Goal: Transaction & Acquisition: Purchase product/service

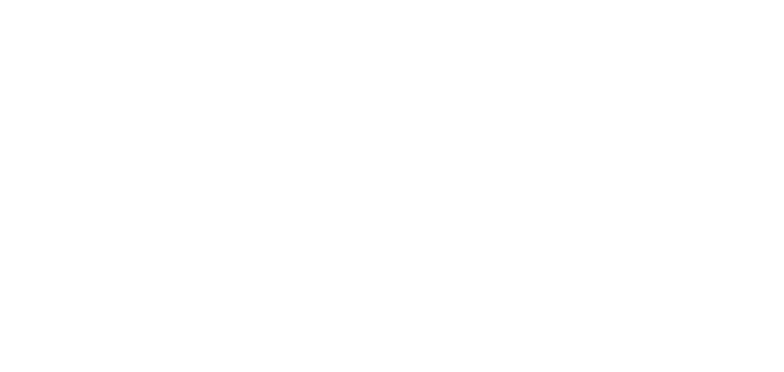
click at [473, 216] on div at bounding box center [392, 186] width 784 height 372
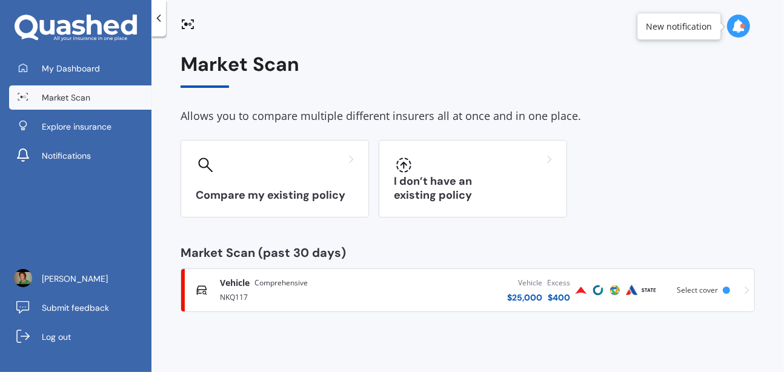
click at [699, 287] on span "Select cover" at bounding box center [696, 290] width 41 height 10
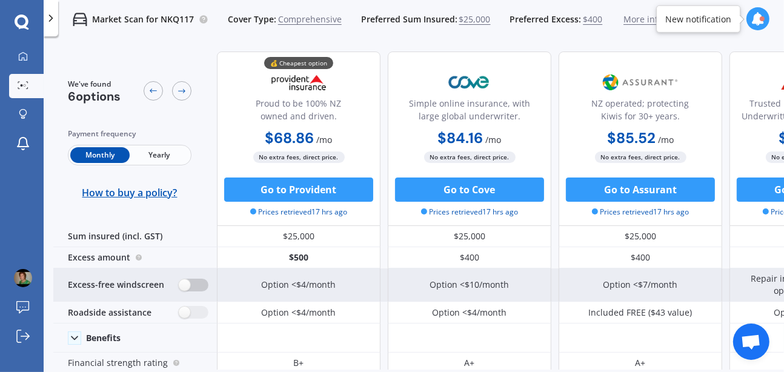
click at [181, 289] on label at bounding box center [194, 285] width 30 height 13
radio input "true"
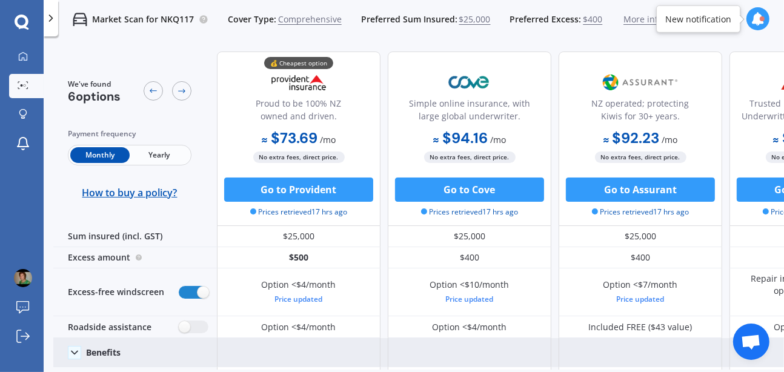
drag, startPoint x: 437, startPoint y: 358, endPoint x: 496, endPoint y: 351, distance: 59.1
click at [496, 351] on div at bounding box center [469, 352] width 163 height 29
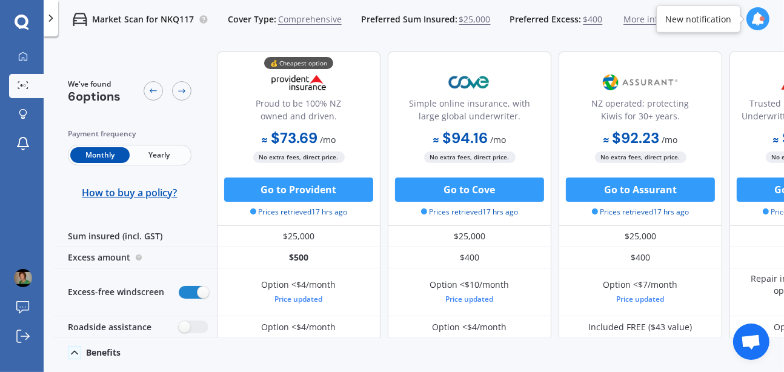
drag, startPoint x: 482, startPoint y: 358, endPoint x: 548, endPoint y: 344, distance: 67.6
click at [548, 344] on div at bounding box center [469, 352] width 163 height 29
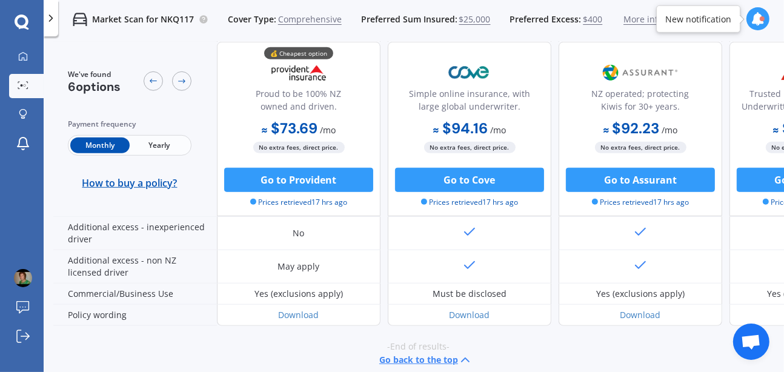
scroll to position [728, 0]
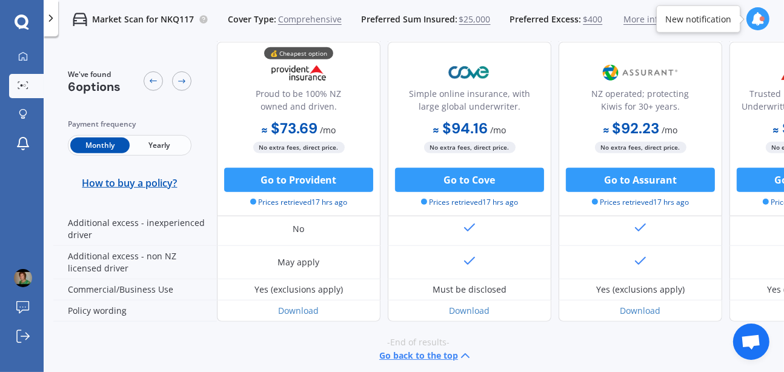
drag, startPoint x: 490, startPoint y: 361, endPoint x: 571, endPoint y: 366, distance: 80.7
click at [571, 366] on div "We've found 6 options Payment frequency Monthly Yearly How to buy a policy? 💰 C…" at bounding box center [418, 206] width 730 height 328
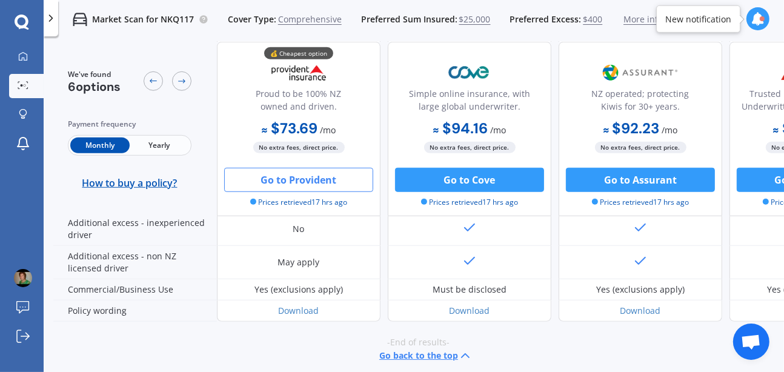
click at [283, 172] on button "Go to Provident" at bounding box center [298, 180] width 149 height 24
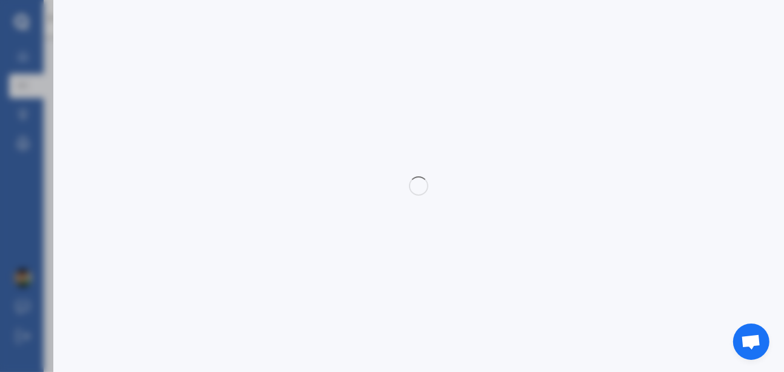
select select "Monthly"
select select "full"
select select "1 Noel bull Avenue, Te Hapara, Gisborne 4010"
select select "MITSUBISHI"
select select "ASX"
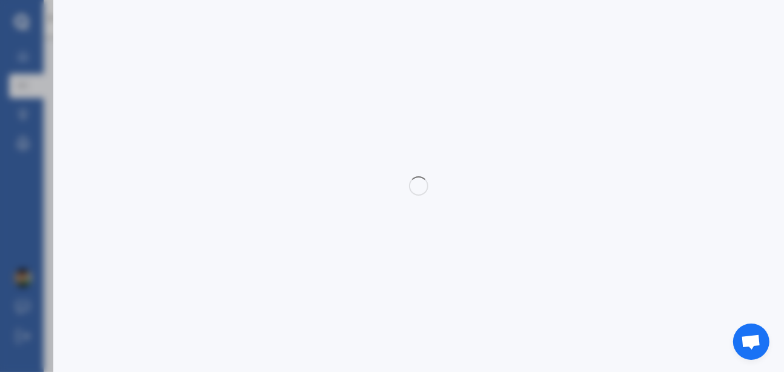
select select "NO"
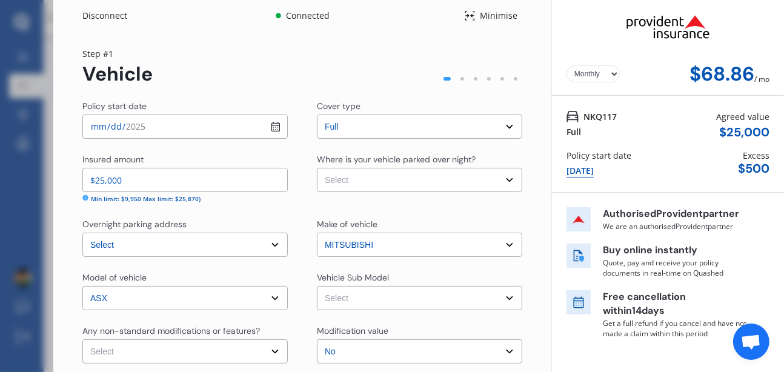
scroll to position [0, 0]
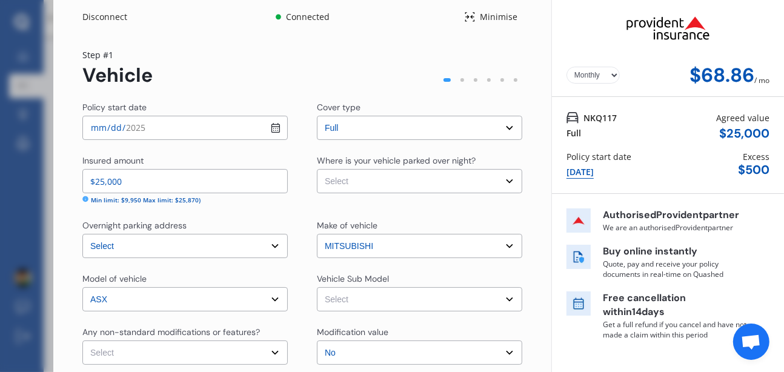
click at [501, 177] on select "Select Garage (fully enclosed) Off Street Parking Other" at bounding box center [419, 181] width 205 height 24
select select "GARAGE"
click at [317, 169] on select "Select Garage (fully enclosed) Off Street Parking Other" at bounding box center [419, 181] width 205 height 24
click at [508, 292] on select "Select ASX LS Wagon 5dr CVT 1sp 2.0i MY20 ASX XLS Wagon 5dr CVT 1sp 2.0i MY20 A…" at bounding box center [419, 299] width 205 height 24
click at [527, 289] on div "Yearly Monthly $68.86 / mo Step # 1 Vehicle Policy start date 2025-10-07 Cover …" at bounding box center [302, 262] width 498 height 457
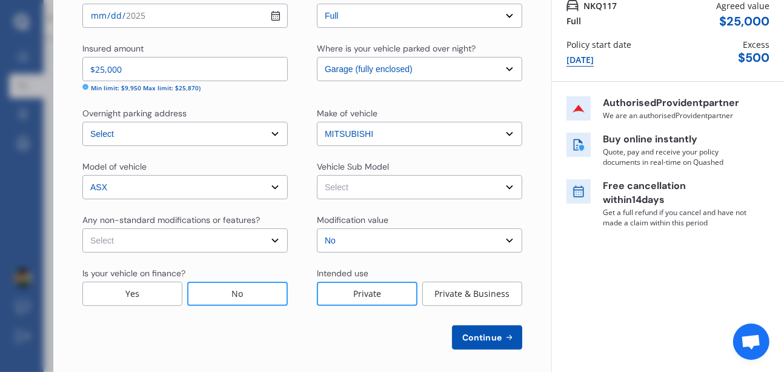
scroll to position [118, 0]
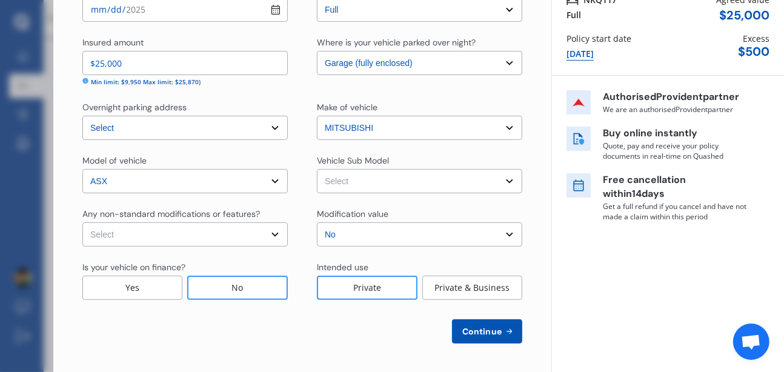
click at [270, 235] on select "Select None Nitrous Oxide System(NOS) Roll Cage Full Racing Harness" at bounding box center [184, 234] width 205 height 24
